Goal: Task Accomplishment & Management: Complete application form

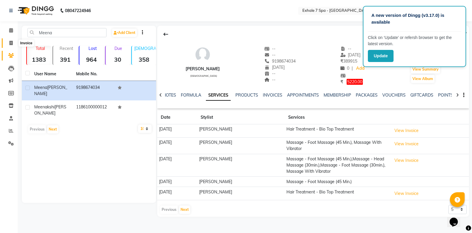
click at [10, 43] on icon at bounding box center [10, 43] width 3 height 4
select select "service"
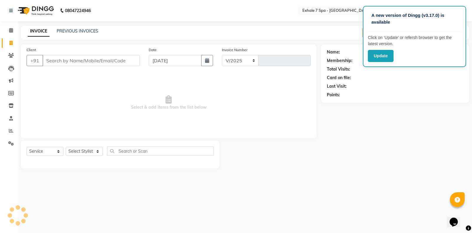
select select "4480"
type input "1538"
click at [421, 101] on div "Name: Membership: Total Visits: Card on file: Last Visit: Points:" at bounding box center [395, 73] width 148 height 58
click at [403, 87] on div "Last Visit:" at bounding box center [395, 86] width 136 height 6
click at [51, 61] on input "Client" at bounding box center [91, 60] width 97 height 11
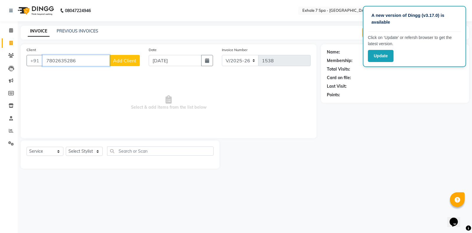
type input "7802635286"
click at [133, 62] on span "Add Client" at bounding box center [124, 61] width 23 height 6
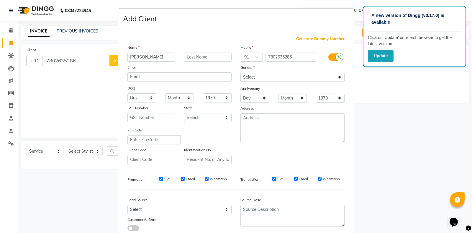
type input "Dhawal"
click at [199, 56] on input "text" at bounding box center [208, 57] width 48 height 9
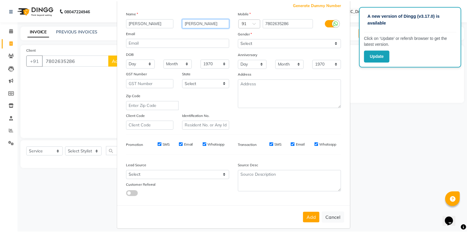
scroll to position [40, 0]
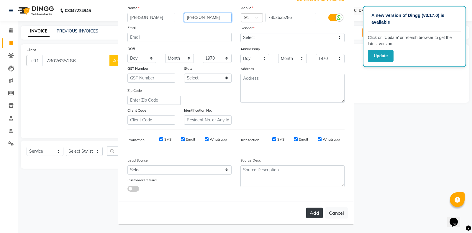
type input "Mhatre"
click at [313, 212] on button "Add" at bounding box center [314, 213] width 17 height 11
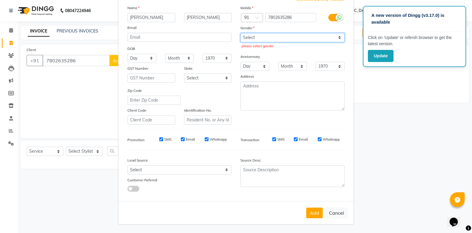
click at [337, 37] on select "Select Male Female Other Prefer Not To Say" at bounding box center [293, 37] width 104 height 9
select select "male"
click at [241, 33] on select "Select Male Female Other Prefer Not To Say" at bounding box center [293, 37] width 104 height 9
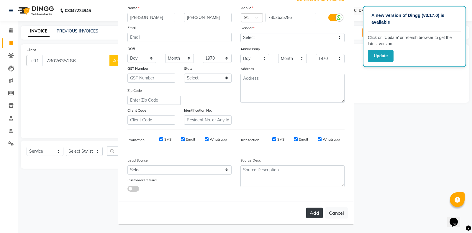
click at [315, 211] on button "Add" at bounding box center [314, 213] width 17 height 11
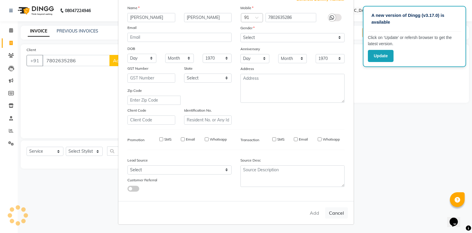
select select
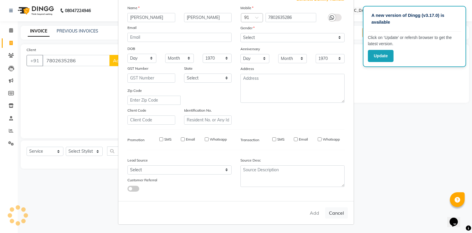
select select
checkbox input "false"
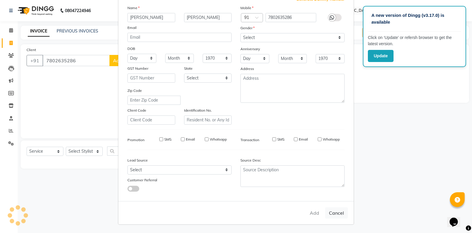
checkbox input "false"
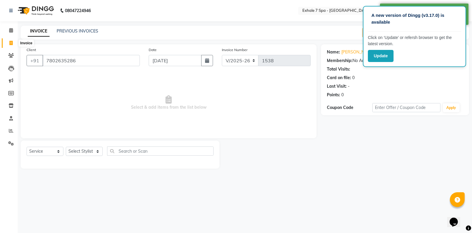
click at [11, 44] on icon at bounding box center [10, 43] width 3 height 4
click at [98, 153] on select "Select Stylist [PERSON_NAME] [PERSON_NAME] Faraheem [PERSON_NAME] [PERSON_NAME]…" at bounding box center [84, 151] width 37 height 9
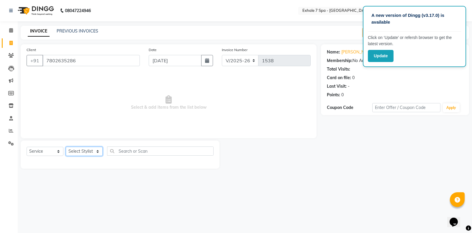
select select "71278"
click at [66, 147] on select "Select Stylist [PERSON_NAME] [PERSON_NAME] Faraheem [PERSON_NAME] [PERSON_NAME]…" at bounding box center [84, 151] width 37 height 9
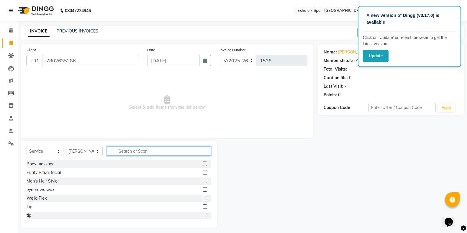
click at [124, 151] on input "text" at bounding box center [159, 150] width 104 height 9
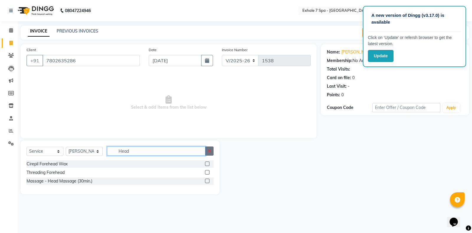
type input "Head"
click at [207, 149] on button "button" at bounding box center [209, 150] width 9 height 9
type input "Shave"
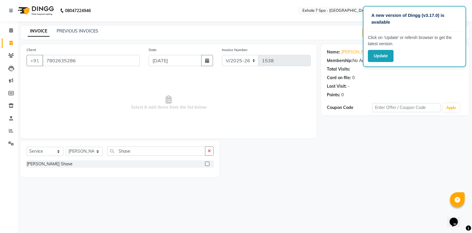
click at [207, 164] on label at bounding box center [207, 163] width 4 height 4
click at [207, 164] on input "checkbox" at bounding box center [207, 164] width 4 height 4
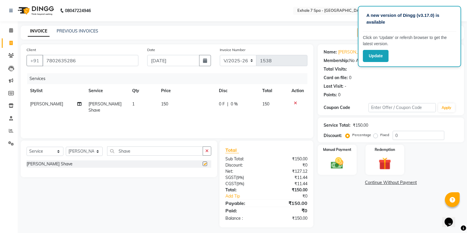
checkbox input "false"
click at [204, 151] on button "button" at bounding box center [207, 150] width 9 height 9
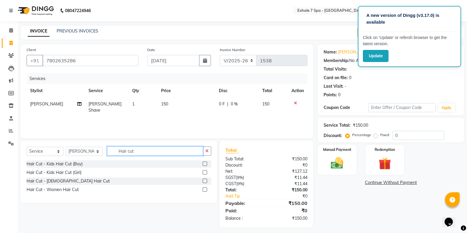
type input "Hair cut"
click at [205, 179] on label at bounding box center [205, 181] width 4 height 4
click at [205, 179] on input "checkbox" at bounding box center [205, 181] width 4 height 4
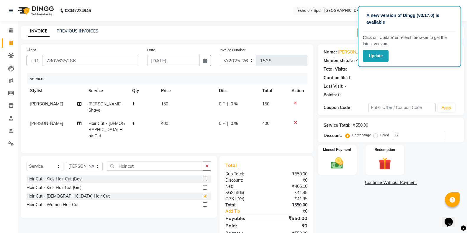
checkbox input "false"
click at [206, 164] on icon "button" at bounding box center [206, 166] width 3 height 4
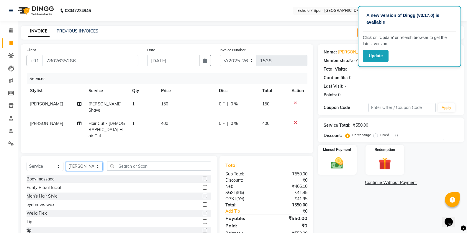
click at [98, 162] on select "Select Stylist [PERSON_NAME] [PERSON_NAME] Faraheem [PERSON_NAME] [PERSON_NAME]…" at bounding box center [84, 166] width 37 height 9
select select "64938"
click at [66, 162] on select "Select Stylist [PERSON_NAME] [PERSON_NAME] Faraheem [PERSON_NAME] [PERSON_NAME]…" at bounding box center [84, 166] width 37 height 9
click at [121, 161] on input "text" at bounding box center [159, 165] width 104 height 9
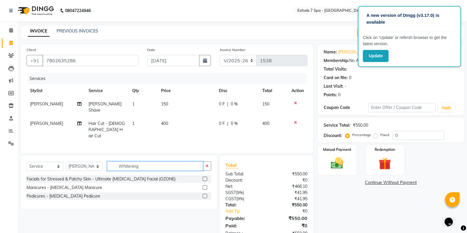
type input "Whitening"
click at [205, 185] on label at bounding box center [205, 187] width 4 height 4
click at [205, 186] on input "checkbox" at bounding box center [205, 188] width 4 height 4
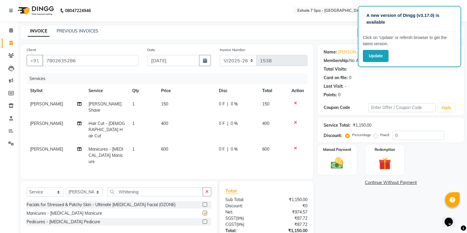
checkbox input "false"
click at [204, 219] on label at bounding box center [205, 221] width 4 height 4
click at [204, 220] on input "checkbox" at bounding box center [205, 222] width 4 height 4
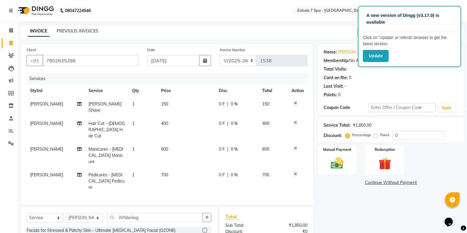
checkbox input "false"
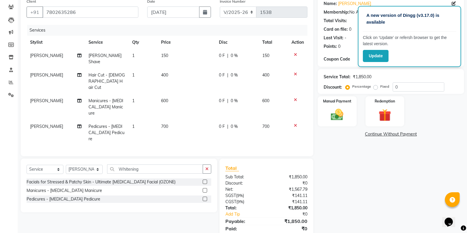
scroll to position [50, 0]
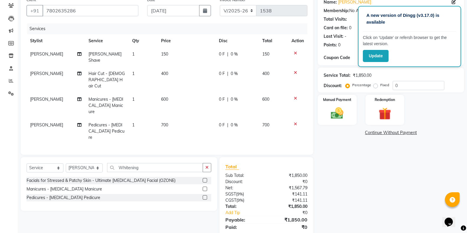
click at [163, 71] on span "400" at bounding box center [164, 73] width 7 height 5
select select "71278"
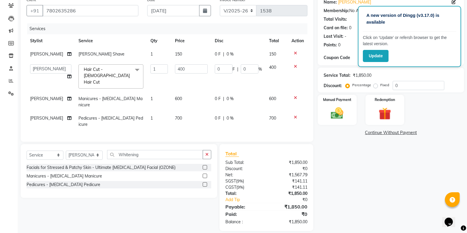
scroll to position [43, 0]
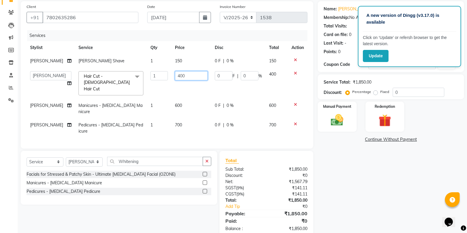
click at [175, 76] on input "400" at bounding box center [191, 75] width 33 height 9
type input "300"
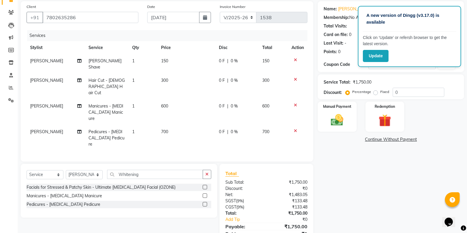
click at [192, 89] on tbody "Kallem Khan Beard Shave 1 150 0 F | 0 % 150 Kallem Khan Hair Cut - Gents Hair C…" at bounding box center [167, 102] width 281 height 97
click at [377, 173] on div "Name: Dhawal Mhatre Membership: No Active Membership Total Visits: Card on file…" at bounding box center [393, 125] width 151 height 249
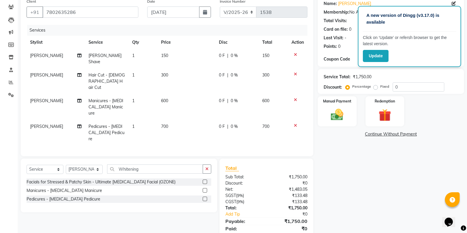
scroll to position [50, 0]
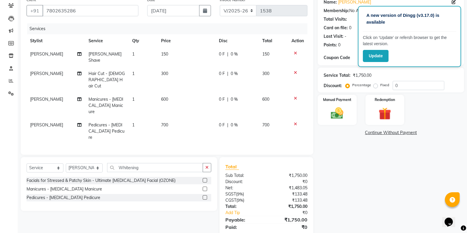
click at [420, 125] on div "Name: Dhawal Mhatre Membership: No Active Membership Total Visits: Card on file…" at bounding box center [393, 118] width 151 height 249
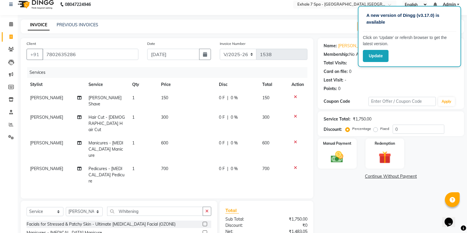
scroll to position [0, 0]
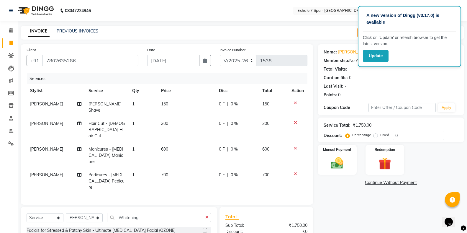
click at [465, 30] on main "INVOICE PREVIOUS INVOICES Create New Save Open Invoices Client +91 7802635286 D…" at bounding box center [243, 164] width 450 height 277
click at [334, 31] on div "INVOICE PREVIOUS INVOICES Create New Save Open Invoices" at bounding box center [243, 33] width 444 height 14
click at [373, 54] on button "Update" at bounding box center [376, 56] width 26 height 12
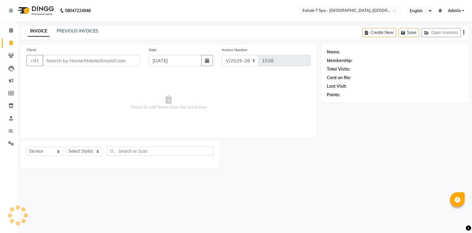
select select "4480"
select select "service"
click at [442, 32] on button "Open Invoices" at bounding box center [441, 32] width 39 height 9
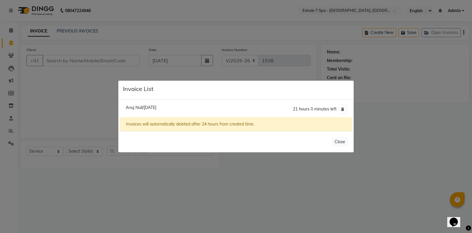
click at [88, 97] on ngb-modal-window "Invoice List Anuj Null/[DATE] 21 hours 0 minutes left Invoices will automatical…" at bounding box center [236, 116] width 472 height 233
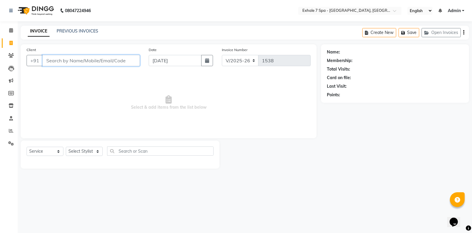
click at [58, 63] on input "Client" at bounding box center [91, 60] width 97 height 11
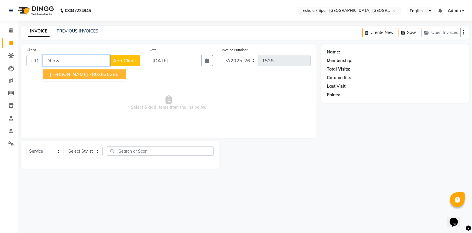
click at [56, 74] on span "[PERSON_NAME]" at bounding box center [69, 74] width 38 height 6
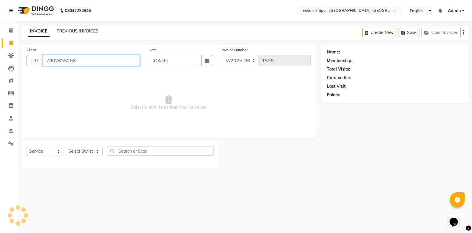
type input "7802635286"
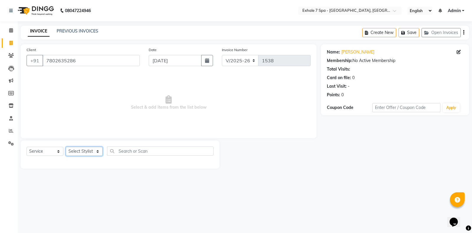
click at [99, 151] on select "Select Stylist [PERSON_NAME] [PERSON_NAME] Faraheem [PERSON_NAME] [PERSON_NAME]…" at bounding box center [84, 151] width 37 height 9
select select "71278"
click at [66, 147] on select "Select Stylist [PERSON_NAME] [PERSON_NAME] Faraheem [PERSON_NAME] [PERSON_NAME]…" at bounding box center [84, 151] width 37 height 9
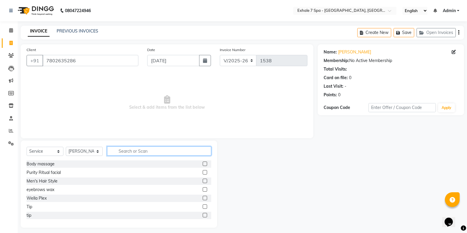
click at [117, 150] on input "text" at bounding box center [159, 150] width 104 height 9
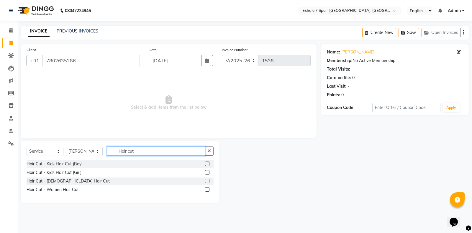
type input "Hair cut"
click at [206, 179] on label at bounding box center [207, 181] width 4 height 4
click at [206, 179] on input "checkbox" at bounding box center [207, 181] width 4 height 4
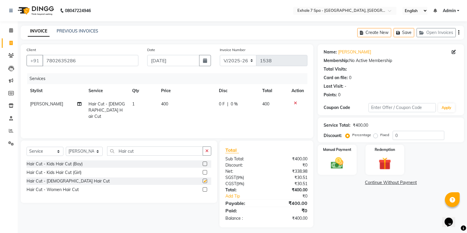
checkbox input "false"
click at [207, 151] on icon "button" at bounding box center [206, 151] width 3 height 4
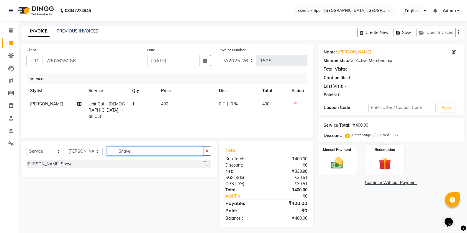
type input "Shave"
click at [206, 164] on label at bounding box center [205, 163] width 4 height 4
click at [206, 164] on input "checkbox" at bounding box center [205, 164] width 4 height 4
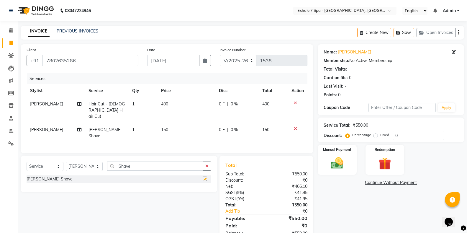
checkbox input "false"
click at [207, 164] on icon "button" at bounding box center [206, 166] width 3 height 4
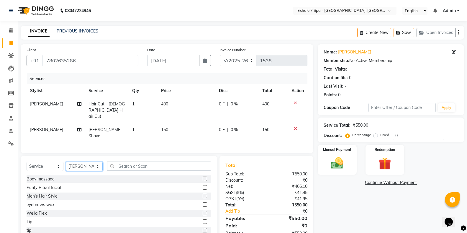
click at [99, 162] on select "Select Stylist [PERSON_NAME] [PERSON_NAME] Faraheem [PERSON_NAME] [PERSON_NAME]…" at bounding box center [84, 166] width 37 height 9
select select "64938"
click at [66, 162] on select "Select Stylist [PERSON_NAME] [PERSON_NAME] Faraheem [PERSON_NAME] [PERSON_NAME]…" at bounding box center [84, 166] width 37 height 9
click at [167, 161] on input "text" at bounding box center [159, 165] width 104 height 9
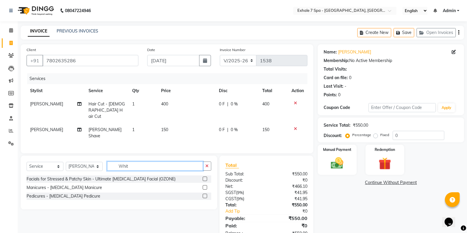
type input "Whit"
click at [206, 185] on label at bounding box center [205, 187] width 4 height 4
click at [206, 186] on input "checkbox" at bounding box center [205, 188] width 4 height 4
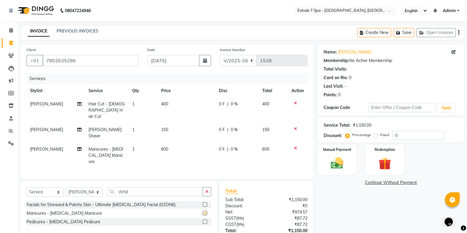
checkbox input "false"
click at [204, 219] on label at bounding box center [205, 221] width 4 height 4
click at [204, 220] on input "checkbox" at bounding box center [205, 222] width 4 height 4
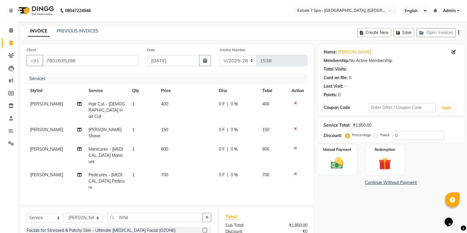
checkbox input "false"
click at [164, 104] on span "400" at bounding box center [164, 103] width 7 height 5
select select "71278"
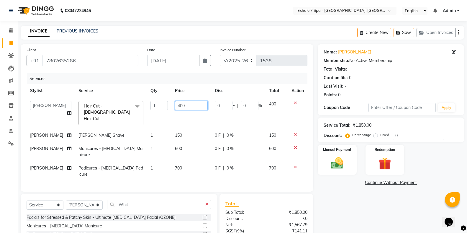
click at [175, 105] on input "400" at bounding box center [191, 105] width 33 height 9
type input "300"
click at [187, 129] on td "150" at bounding box center [192, 135] width 40 height 13
select select "71278"
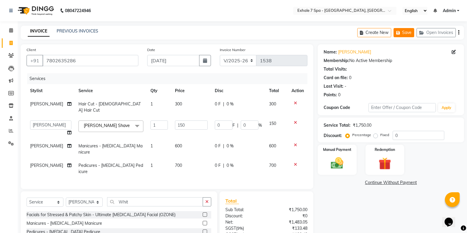
click at [404, 32] on button "Save" at bounding box center [404, 32] width 21 height 9
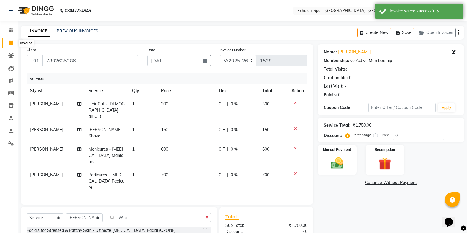
click at [11, 42] on icon at bounding box center [10, 43] width 3 height 4
select select "service"
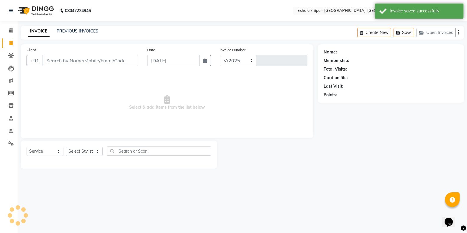
select select "4480"
type input "1538"
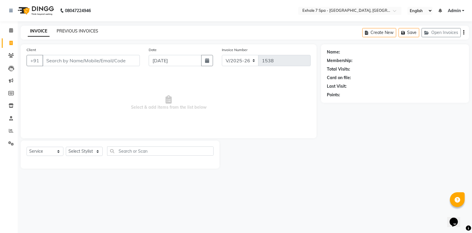
click at [72, 30] on link "PREVIOUS INVOICES" at bounding box center [78, 30] width 42 height 5
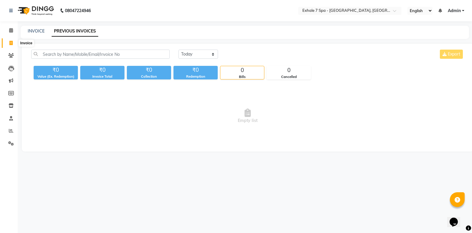
click at [11, 42] on icon at bounding box center [10, 43] width 3 height 4
select select "service"
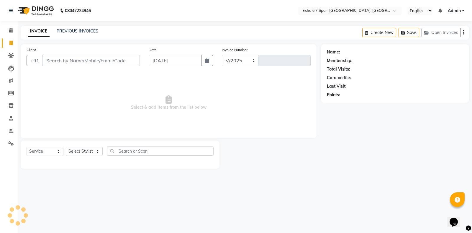
select select "4480"
type input "1538"
